Goal: Find specific page/section: Find specific page/section

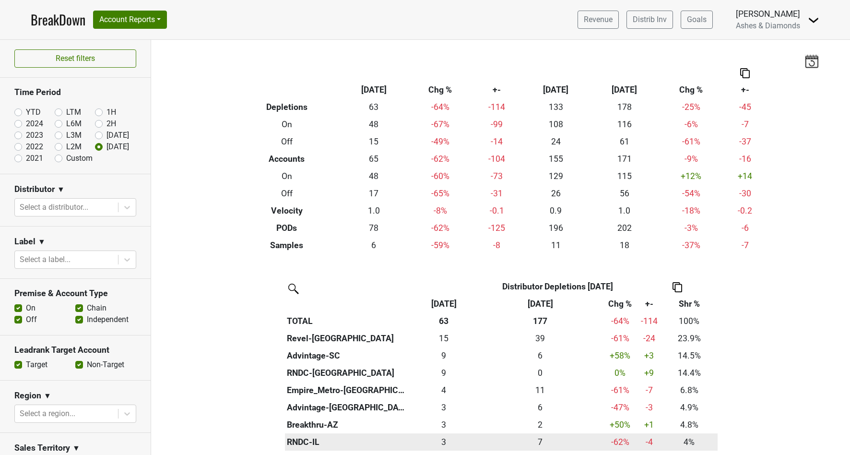
scroll to position [241, 0]
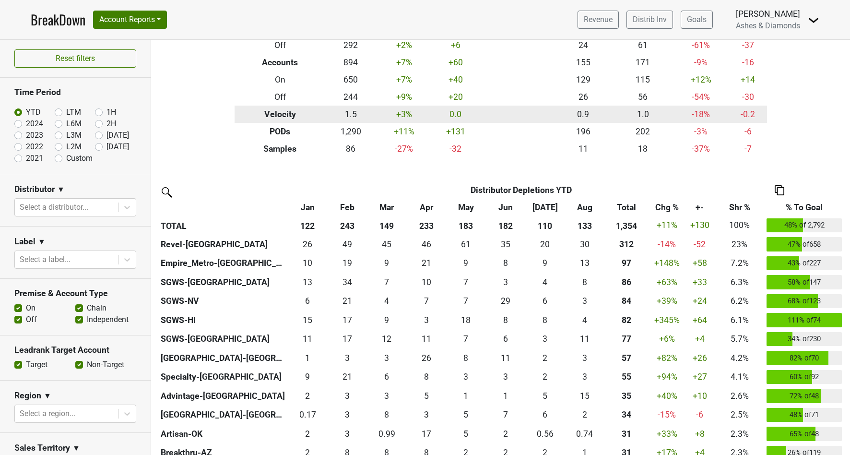
scroll to position [124, 0]
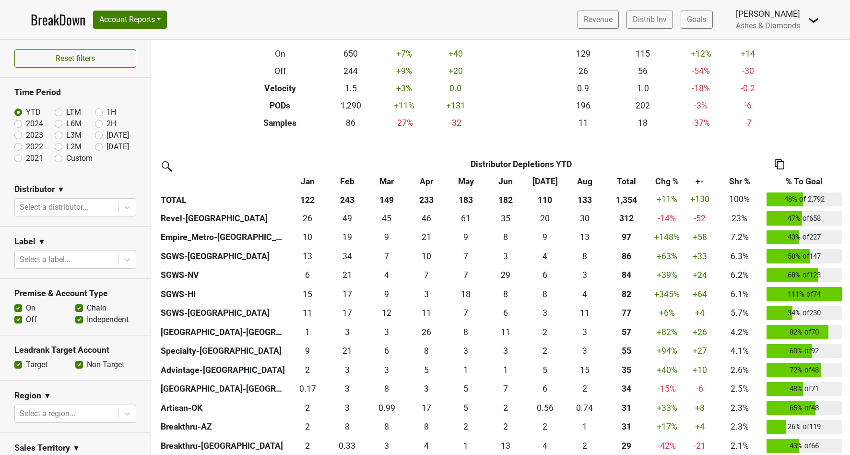
click at [106, 144] on label "[DATE]" at bounding box center [117, 147] width 23 height 12
click at [95, 144] on input "[DATE]" at bounding box center [114, 146] width 38 height 10
radio input "true"
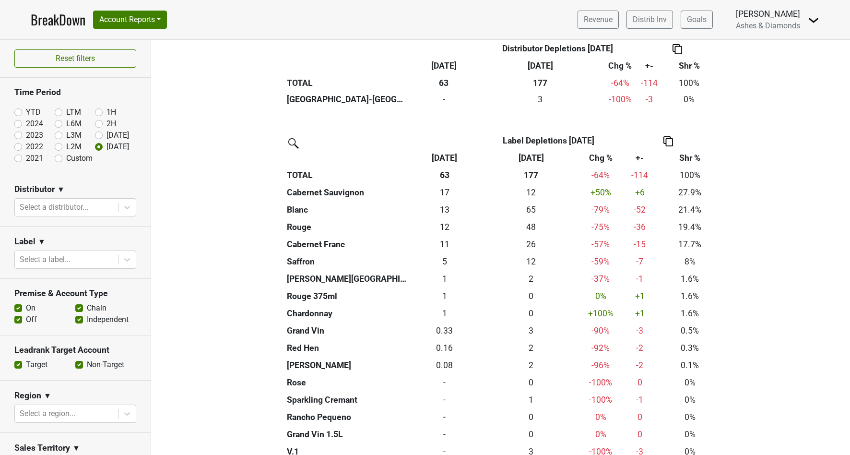
scroll to position [877, 0]
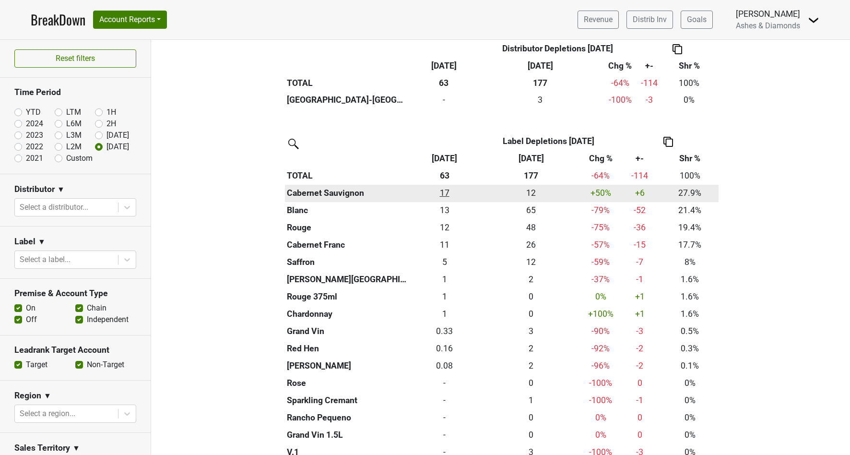
click at [444, 187] on div "17.49 17" at bounding box center [445, 193] width 64 height 12
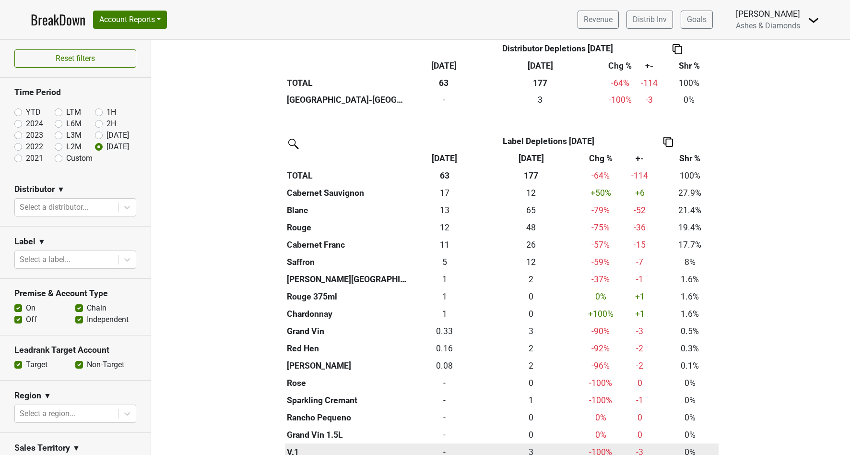
scroll to position [0, 0]
click at [664, 19] on link "Distrib Inv" at bounding box center [649, 20] width 47 height 18
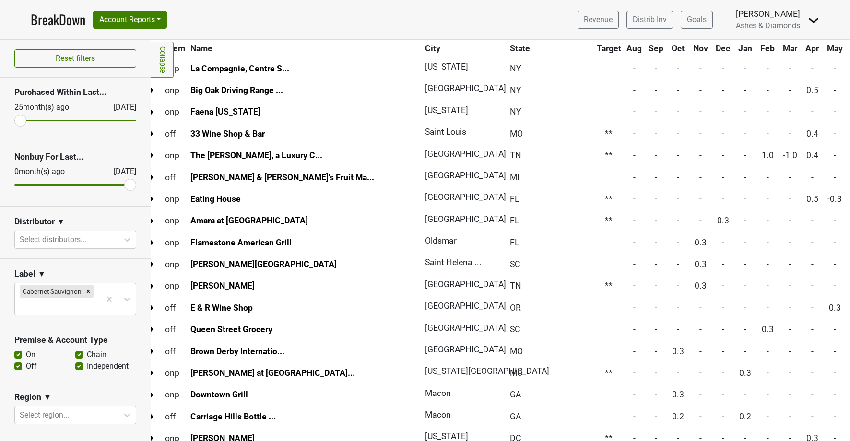
scroll to position [3835, 12]
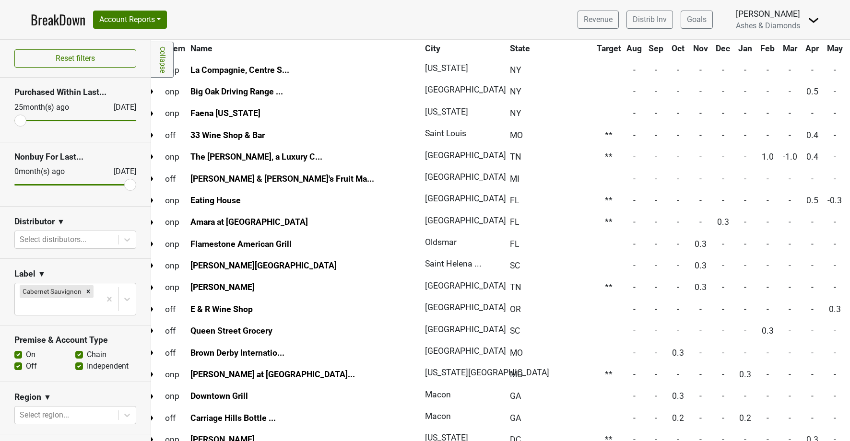
click at [57, 16] on link "BreakDown" at bounding box center [58, 20] width 55 height 20
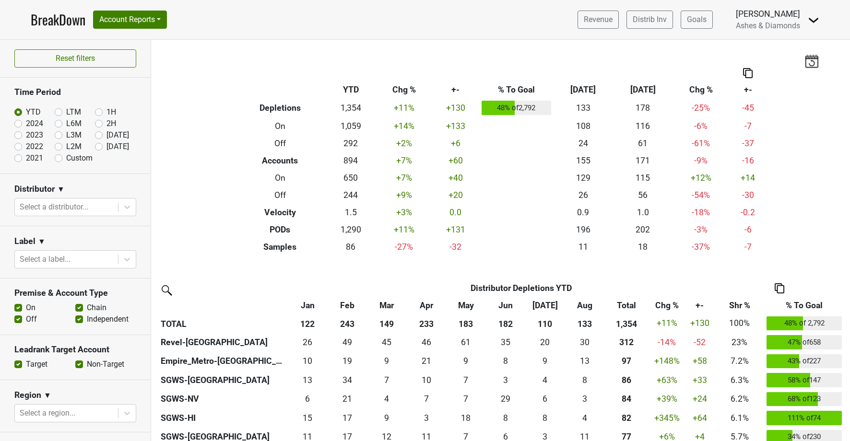
click at [106, 148] on label "[DATE]" at bounding box center [117, 147] width 23 height 12
click at [98, 148] on input "[DATE]" at bounding box center [114, 146] width 38 height 10
radio input "true"
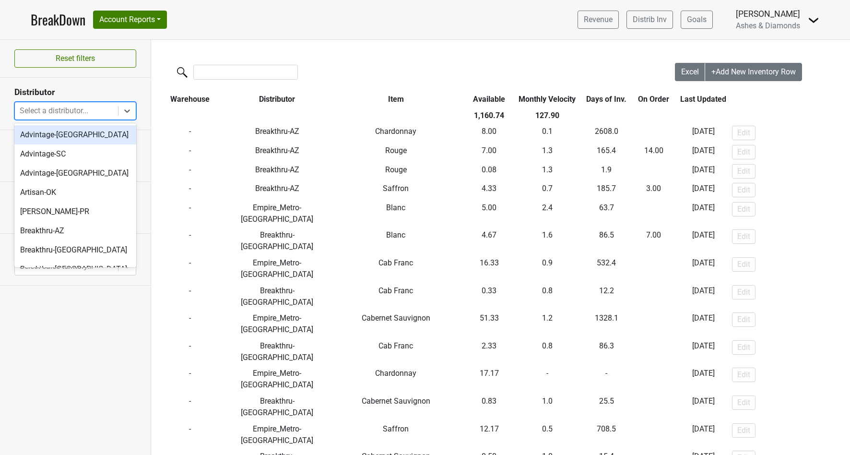
click at [94, 112] on div at bounding box center [67, 110] width 94 height 13
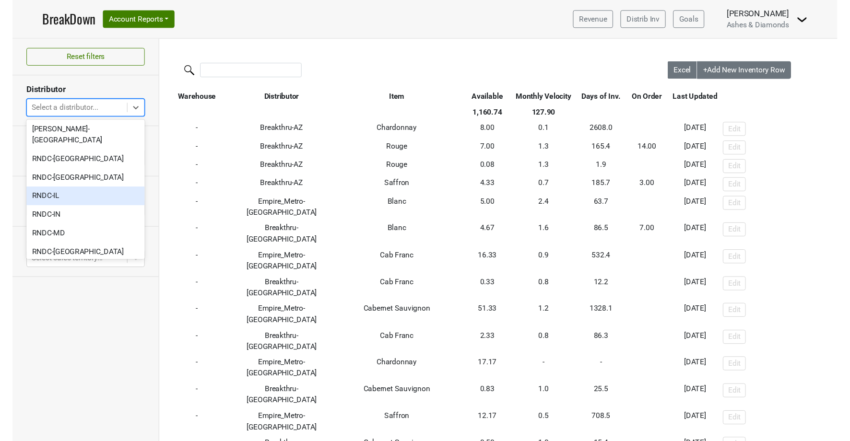
scroll to position [326, 0]
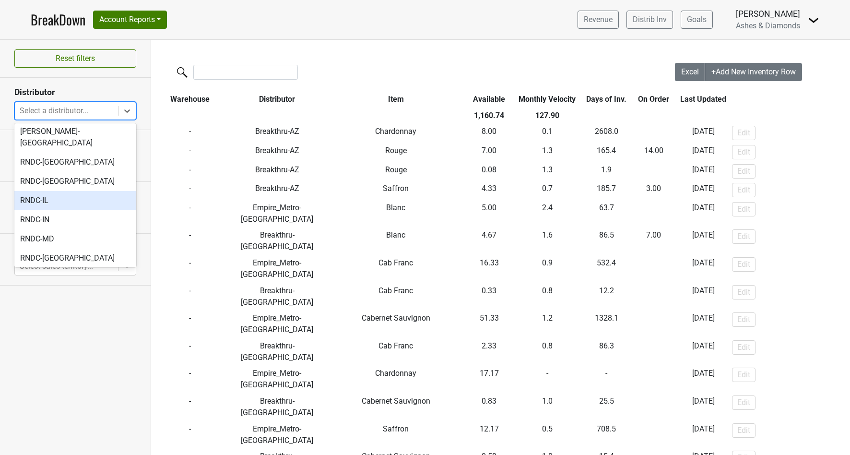
click at [71, 191] on div "RNDC-IL" at bounding box center [75, 200] width 122 height 19
